Goal: Information Seeking & Learning: Learn about a topic

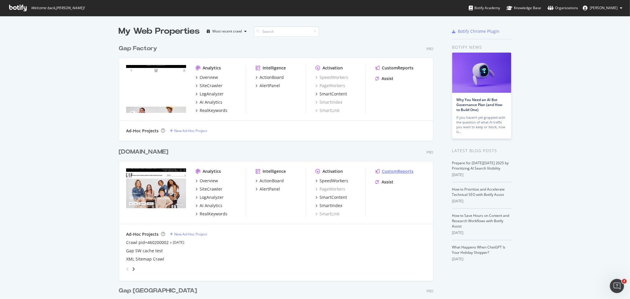
click at [396, 171] on div "CustomReports" at bounding box center [398, 171] width 32 height 6
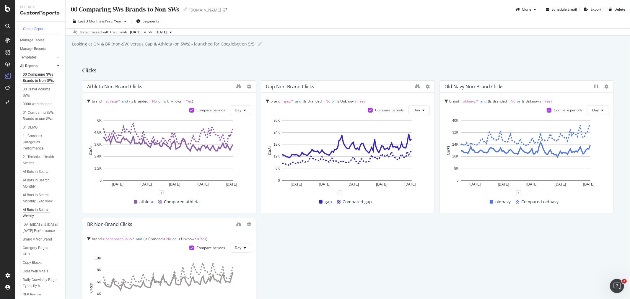
click at [33, 219] on div "AI Bots in Search Weekly" at bounding box center [39, 213] width 33 height 12
